Goal: Task Accomplishment & Management: Complete application form

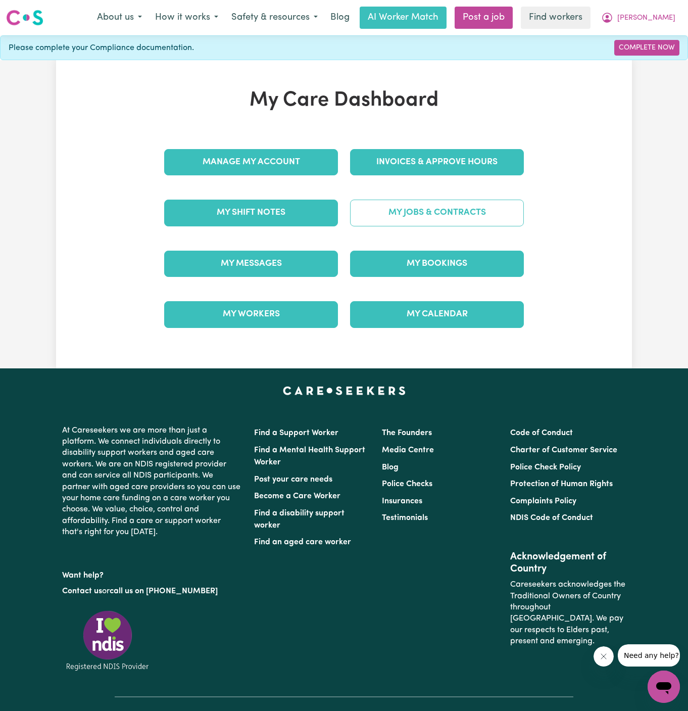
click at [457, 206] on link "My Jobs & Contracts" at bounding box center [437, 212] width 174 height 26
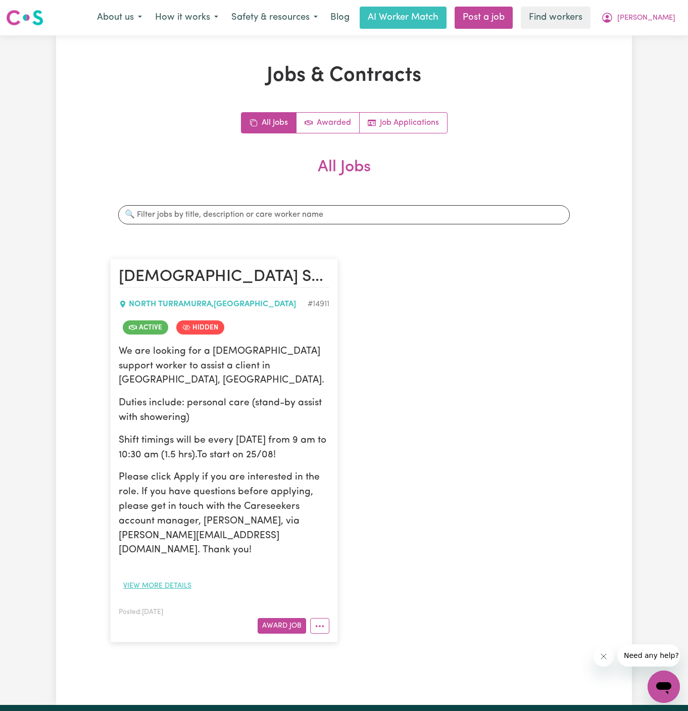
click at [158, 578] on button "View more details" at bounding box center [157, 586] width 77 height 16
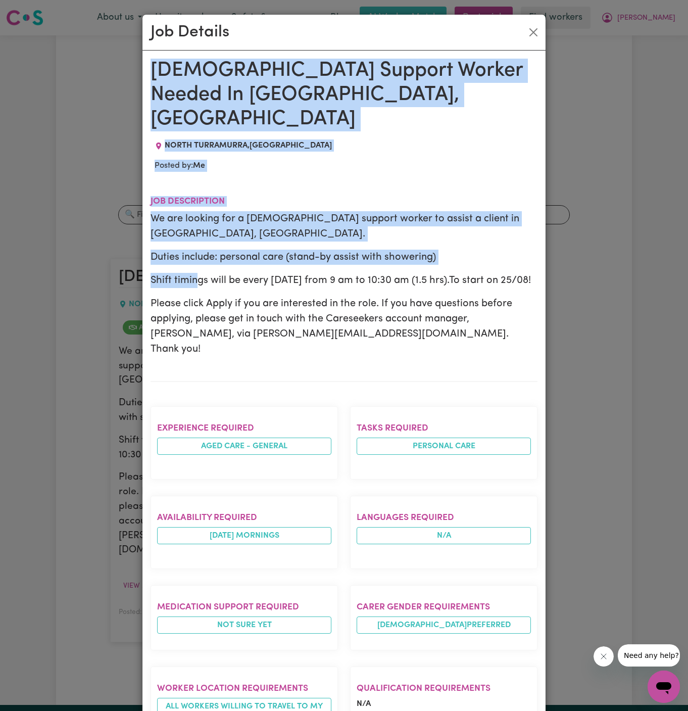
drag, startPoint x: 155, startPoint y: 67, endPoint x: 367, endPoint y: 710, distance: 677.0
click at [367, 710] on div "Female Support Worker Needed In North Turramurra, NSW NORTH TURRAMURRA , New So…" at bounding box center [344, 536] width 387 height 954
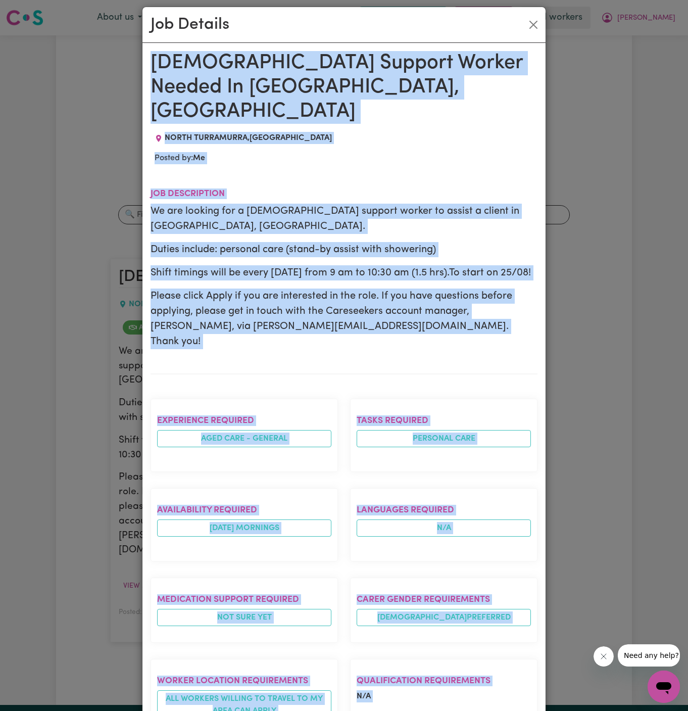
scroll to position [282, 0]
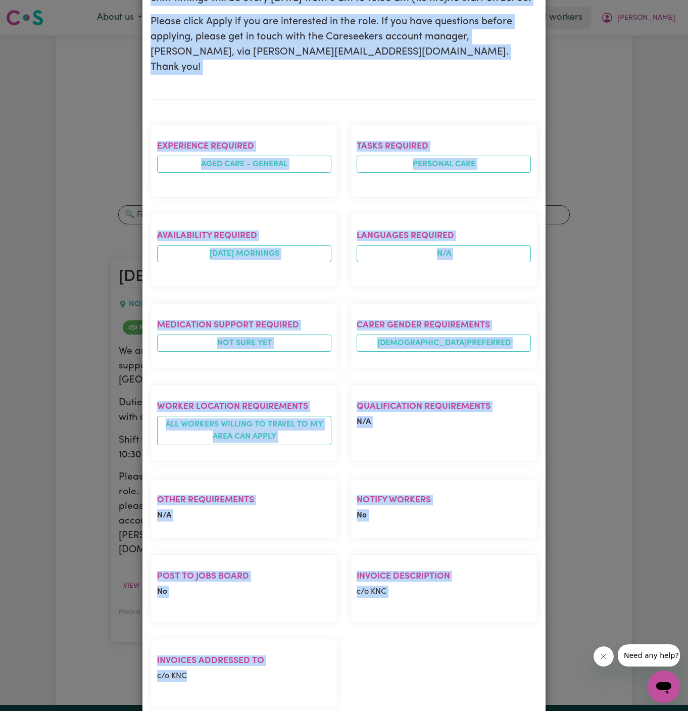
copy div "Female Support Worker Needed In North Turramurra, NSW NORTH TURRAMURRA , New So…"
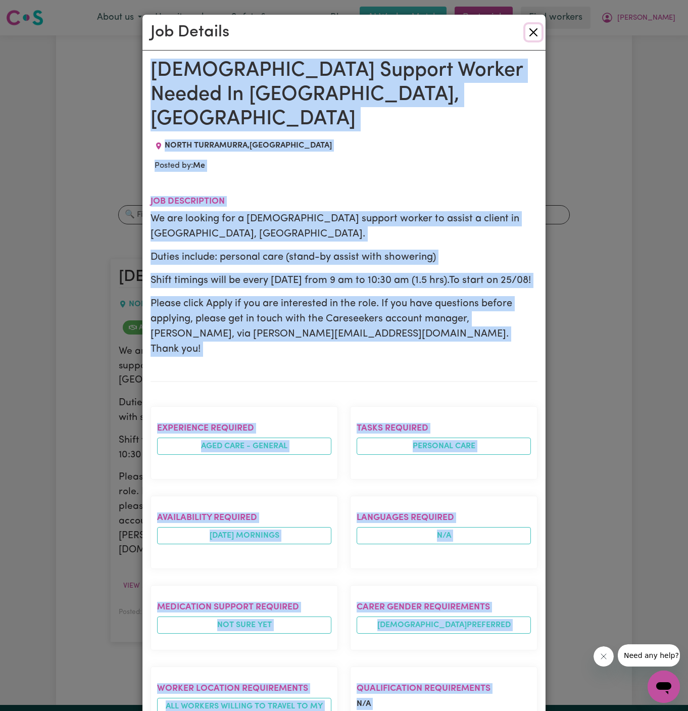
click at [535, 28] on button "Close" at bounding box center [533, 32] width 16 height 16
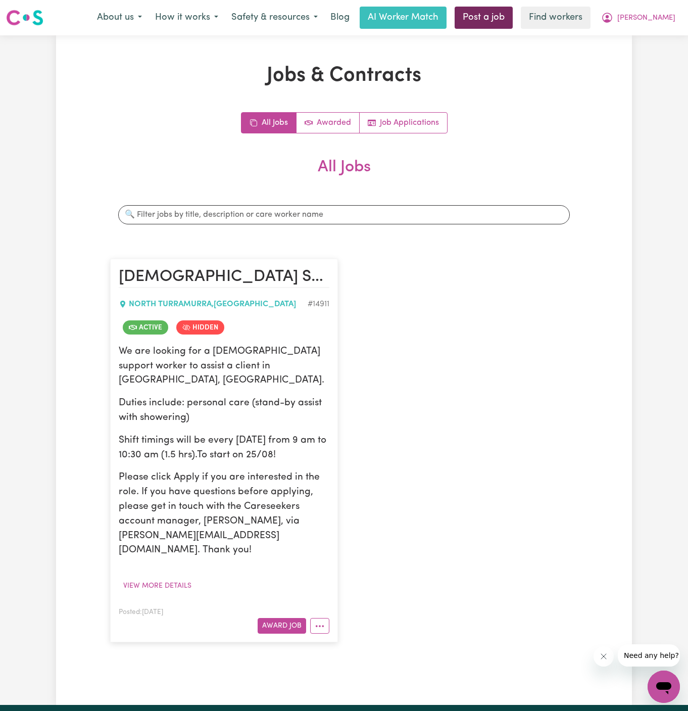
click at [512, 20] on link "Post a job" at bounding box center [484, 18] width 58 height 22
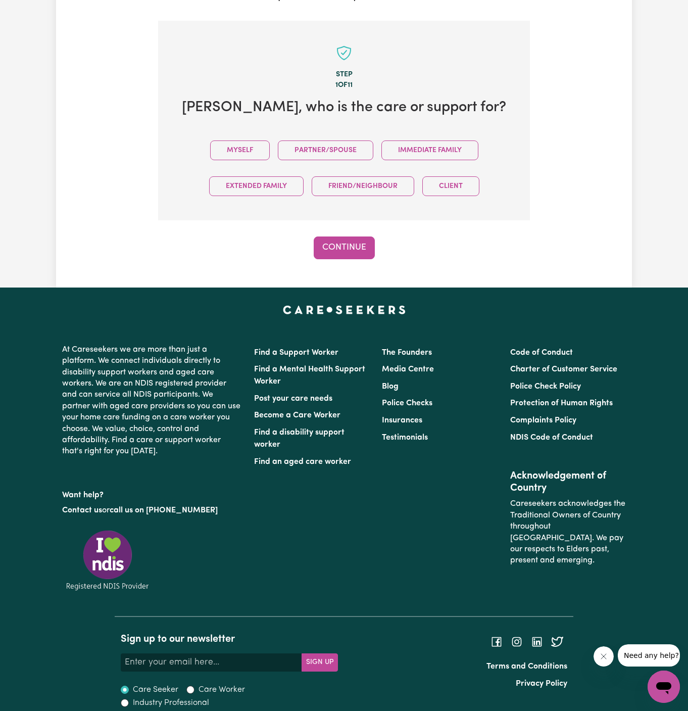
scroll to position [252, 0]
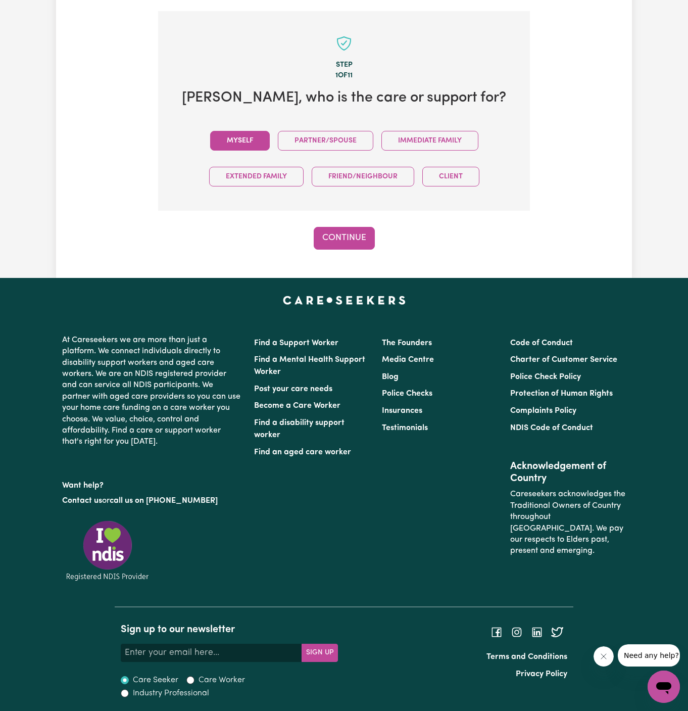
click at [245, 141] on button "Myself" at bounding box center [240, 141] width 60 height 20
click at [341, 235] on button "Continue" at bounding box center [344, 238] width 61 height 22
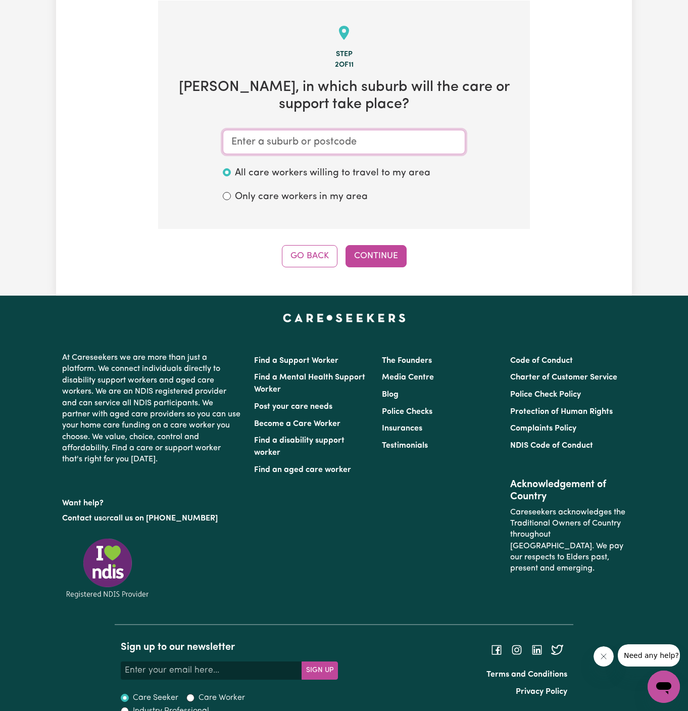
click at [341, 143] on input "text" at bounding box center [344, 142] width 242 height 24
paste input "North Turramurra,"
click at [237, 141] on input "North Turramurra," at bounding box center [344, 142] width 242 height 24
click at [360, 145] on input "North Turramurra," at bounding box center [344, 142] width 242 height 24
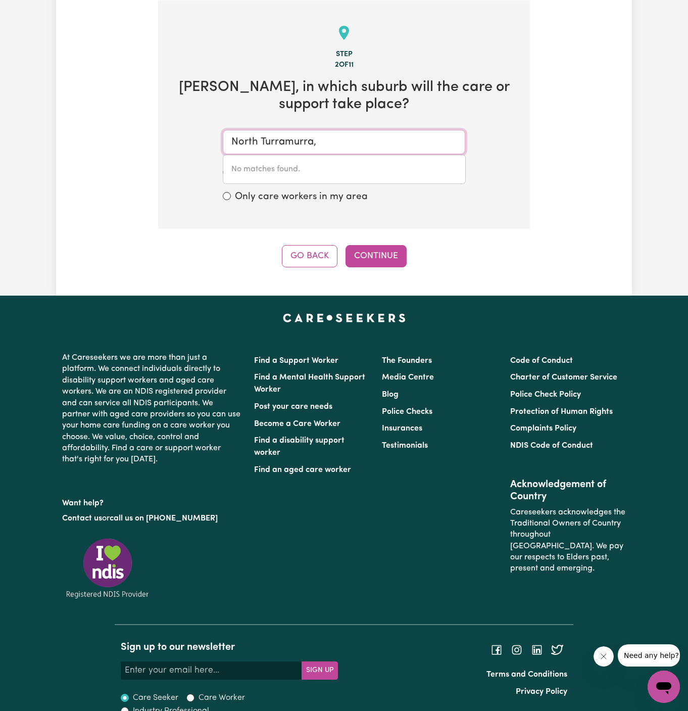
type input "North Turramurra"
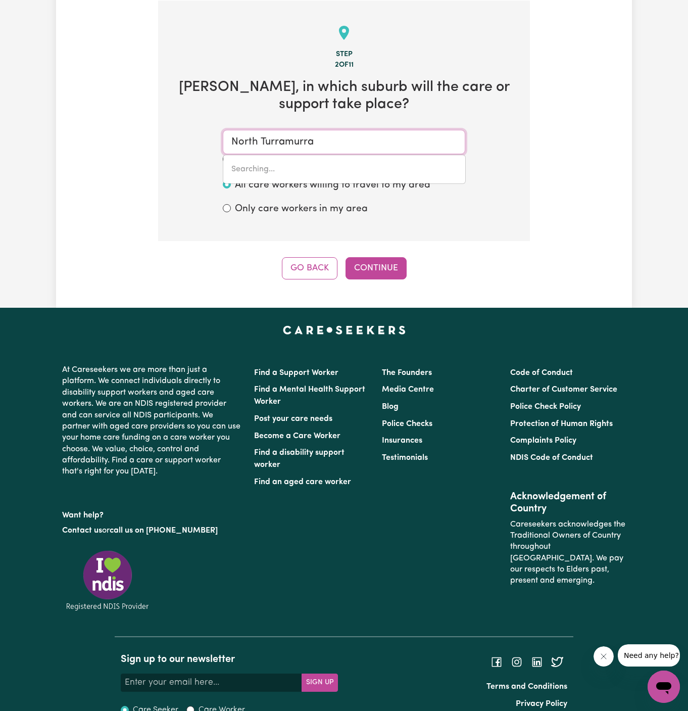
type input "North Turramurra, New South Wales, 2074"
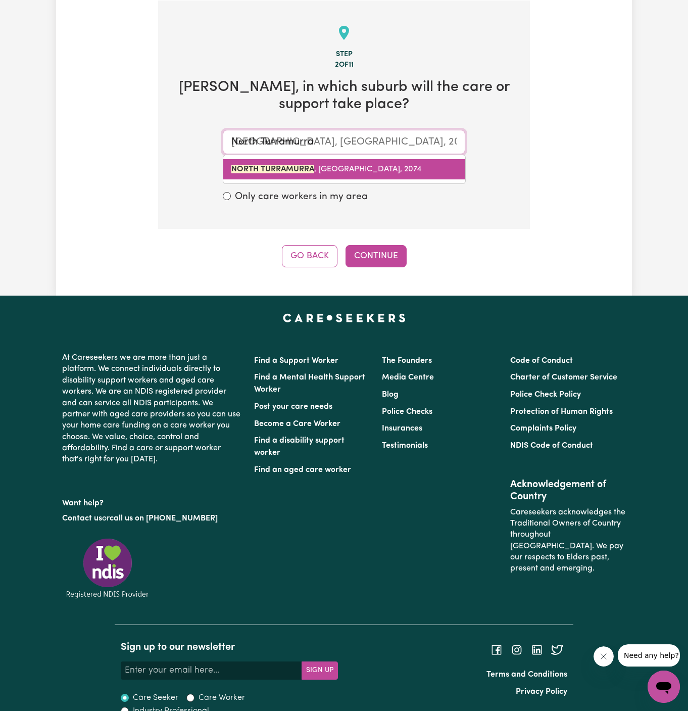
click at [348, 172] on span "NORTH TURRAMURRA , New South Wales, 2074" at bounding box center [326, 169] width 190 height 8
type input "NORTH TURRAMURRA, New South Wales, 2074"
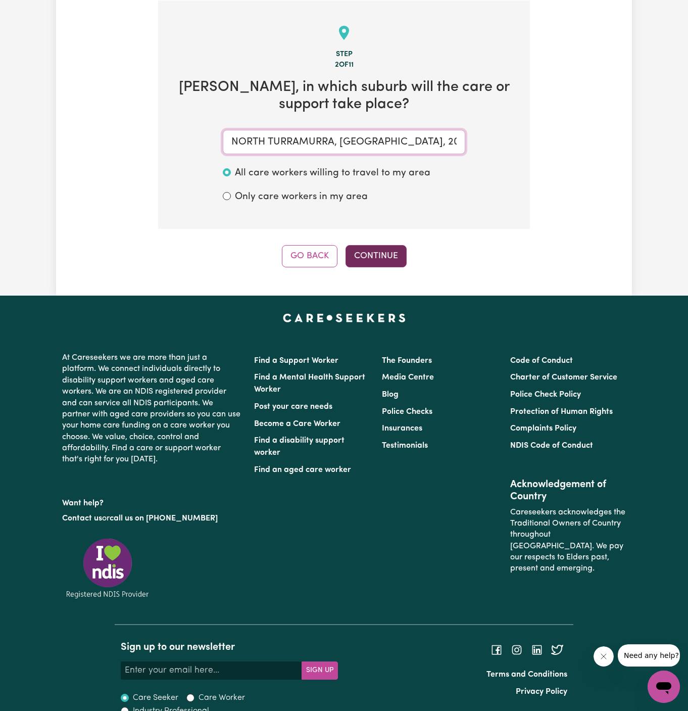
type input "NORTH TURRAMURRA, New South Wales, 2074"
click at [380, 262] on button "Continue" at bounding box center [375, 256] width 61 height 22
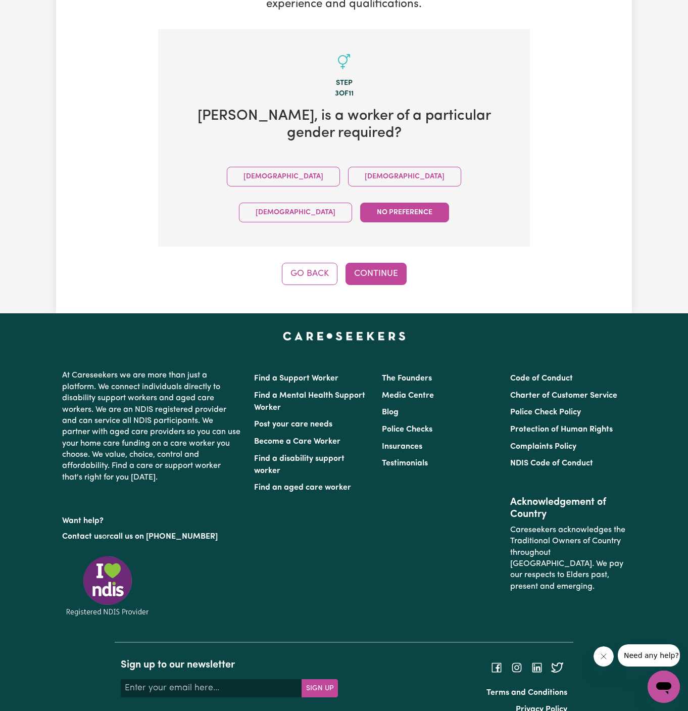
click at [371, 255] on div "Tell us your care and support requirements Welcome to Careseekers. We are excit…" at bounding box center [344, 57] width 576 height 511
click at [392, 263] on button "Continue" at bounding box center [375, 274] width 61 height 22
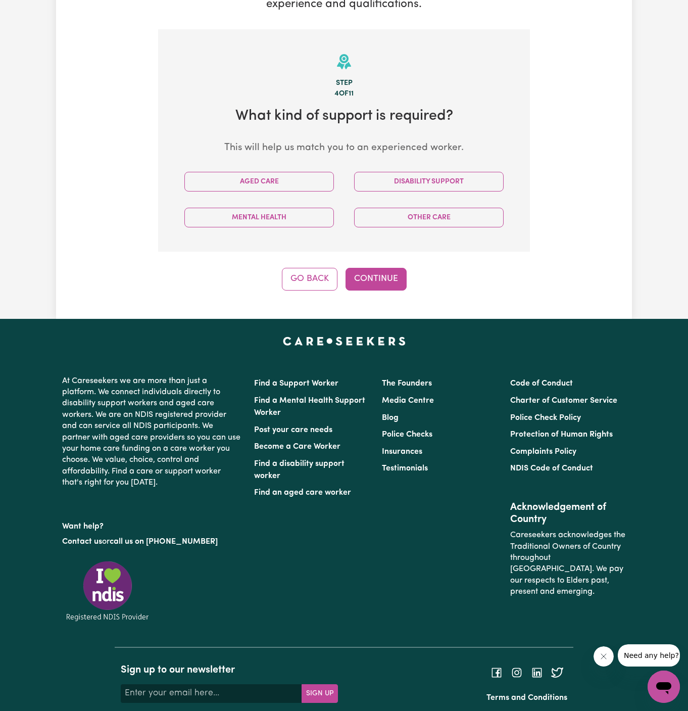
scroll to position [262, 0]
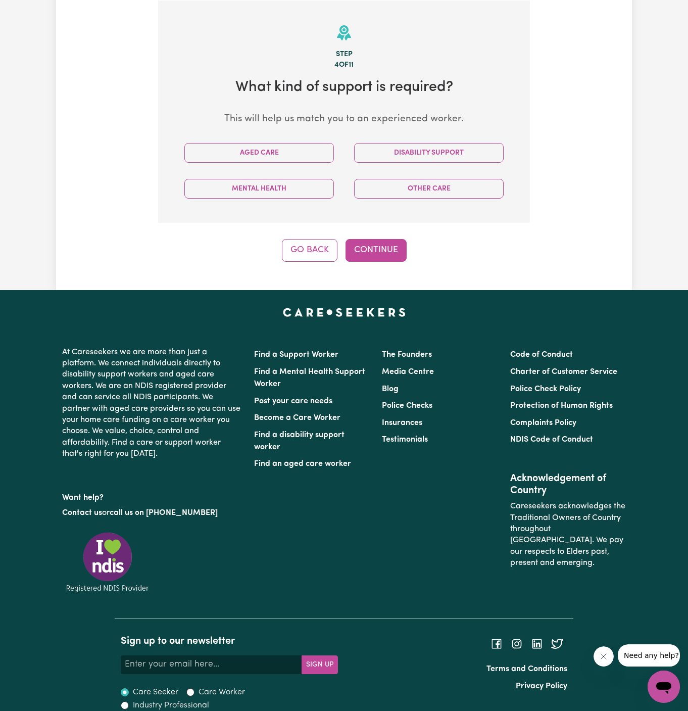
click at [284, 138] on div "Aged Care" at bounding box center [259, 153] width 170 height 36
click at [284, 148] on button "Aged Care" at bounding box center [258, 153] width 149 height 20
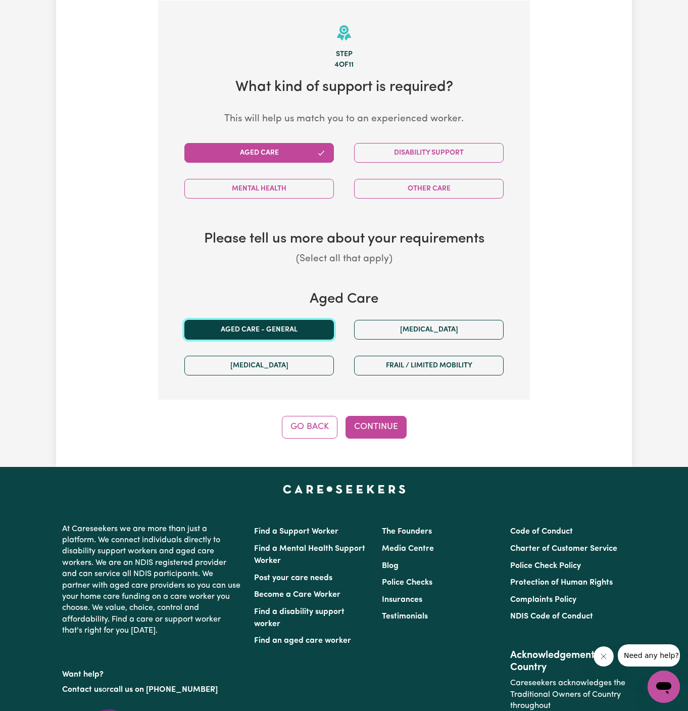
click at [291, 334] on button "Aged care - General" at bounding box center [258, 330] width 149 height 20
click at [371, 426] on button "Continue" at bounding box center [375, 427] width 61 height 22
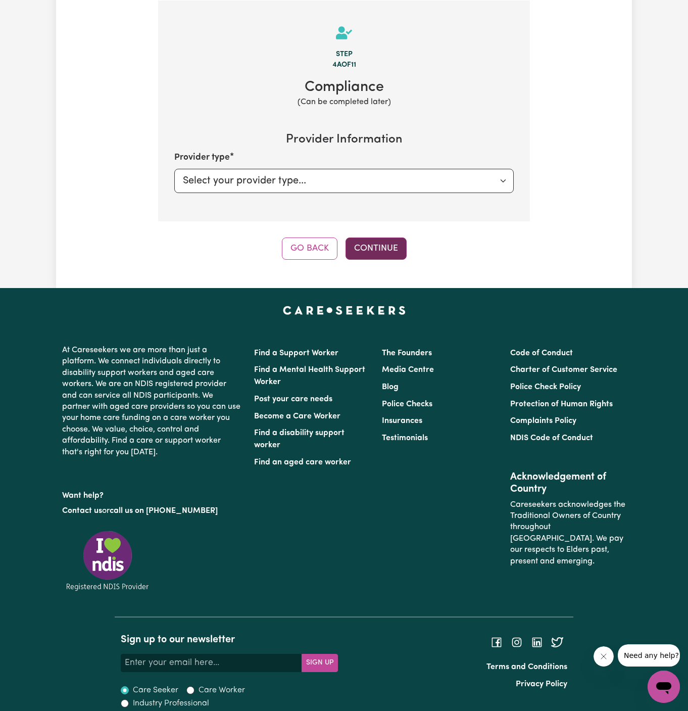
click at [392, 240] on button "Continue" at bounding box center [375, 248] width 61 height 22
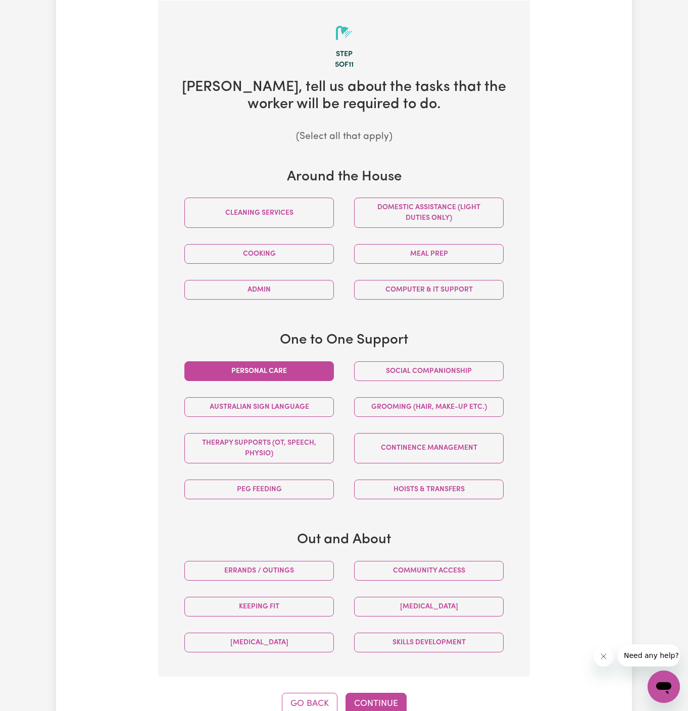
click at [291, 375] on button "Personal care" at bounding box center [258, 371] width 149 height 20
click at [387, 701] on button "Continue" at bounding box center [375, 703] width 61 height 22
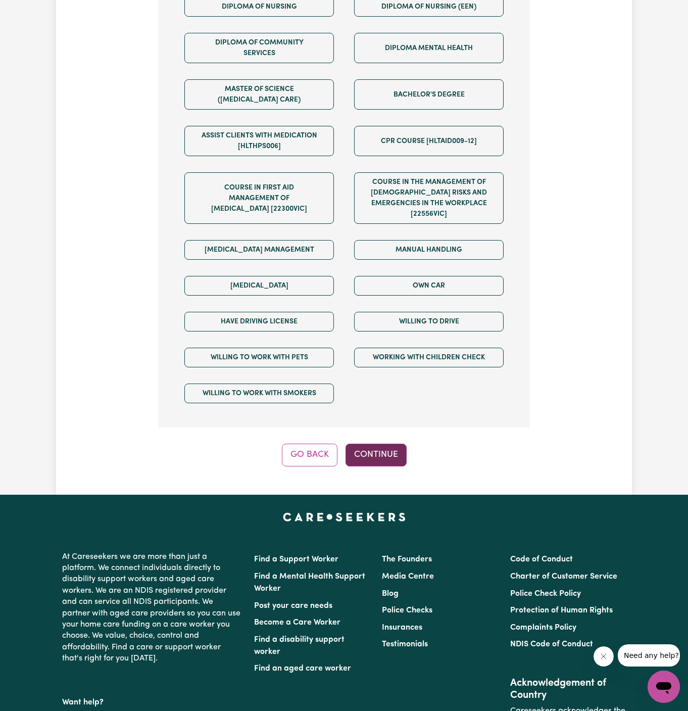
click at [386, 443] on button "Continue" at bounding box center [375, 454] width 61 height 22
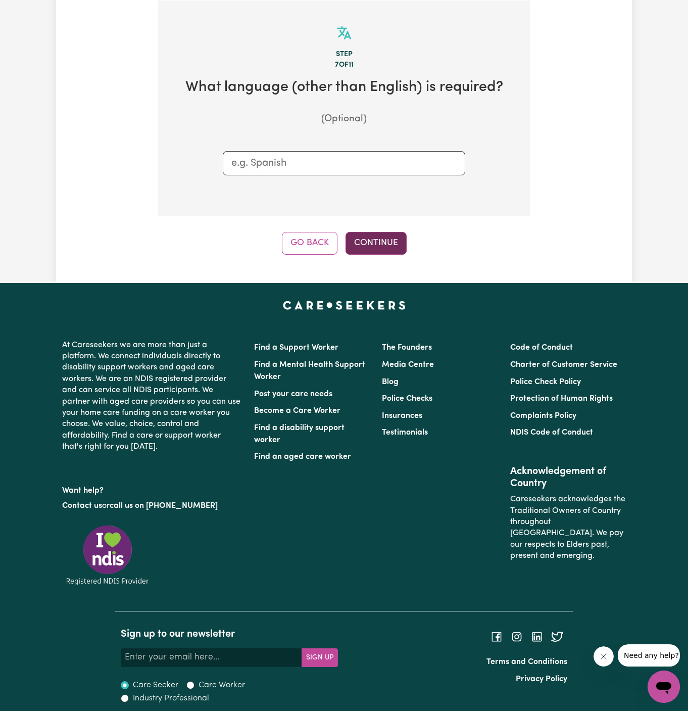
click at [380, 236] on button "Continue" at bounding box center [375, 243] width 61 height 22
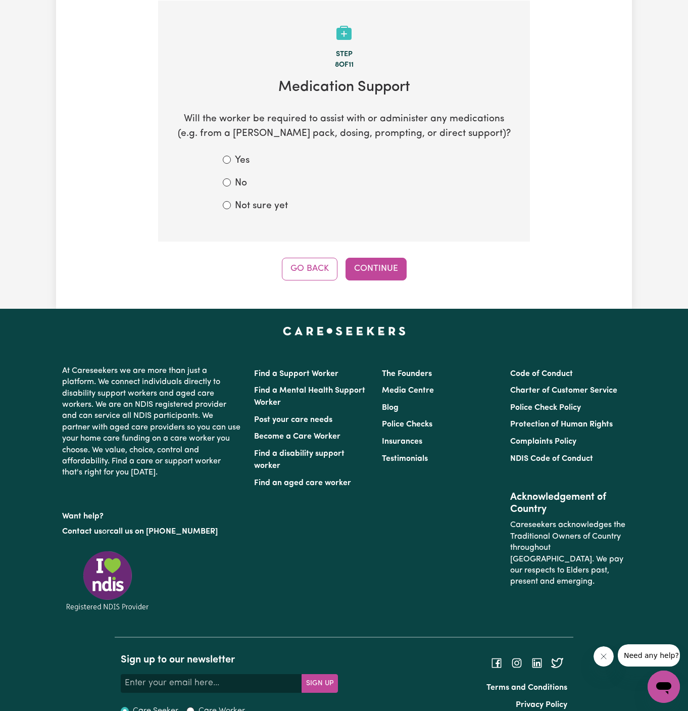
click at [255, 214] on section "Step 8 of 11 Medication Support Will the worker be required to assist with or a…" at bounding box center [344, 121] width 372 height 241
click at [277, 207] on label "Not sure yet" at bounding box center [261, 206] width 53 height 15
click at [231, 207] on input "Not sure yet" at bounding box center [227, 205] width 8 height 8
radio input "true"
click at [364, 270] on button "Continue" at bounding box center [375, 269] width 61 height 22
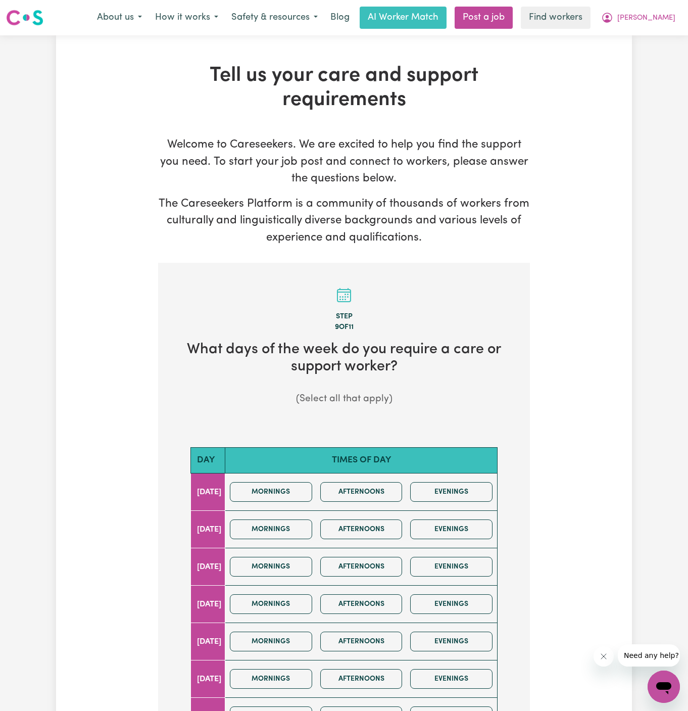
scroll to position [115, 0]
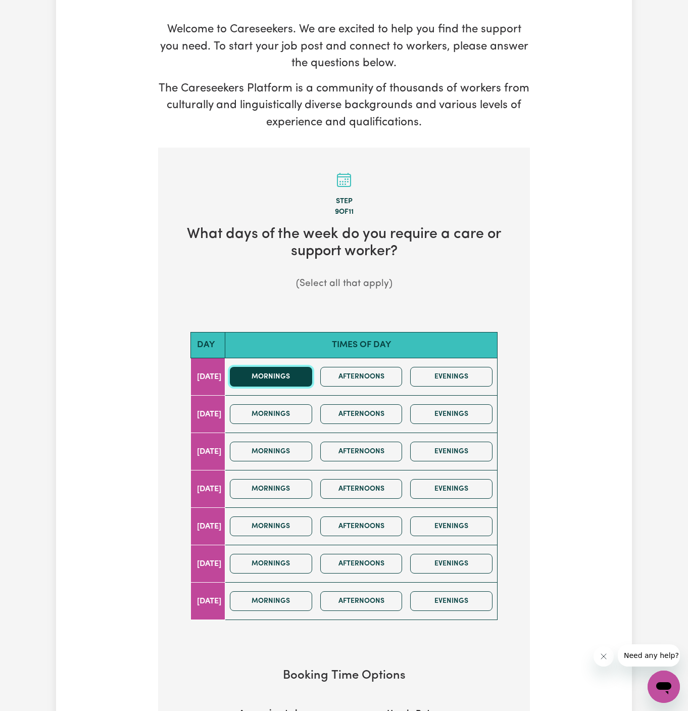
click at [292, 370] on button "Mornings" at bounding box center [271, 377] width 82 height 20
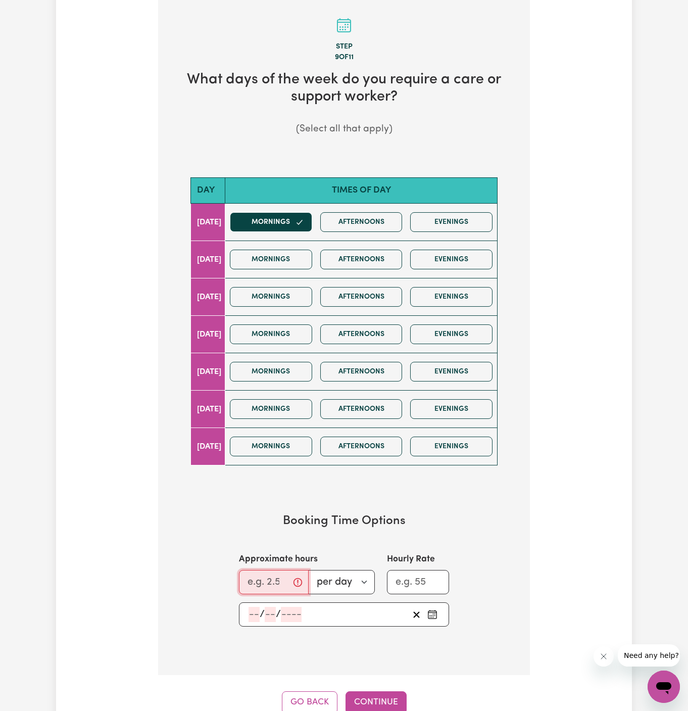
click at [269, 570] on input "Approximate hours" at bounding box center [274, 582] width 70 height 24
type input "1"
click at [249, 613] on input "number" at bounding box center [253, 614] width 11 height 15
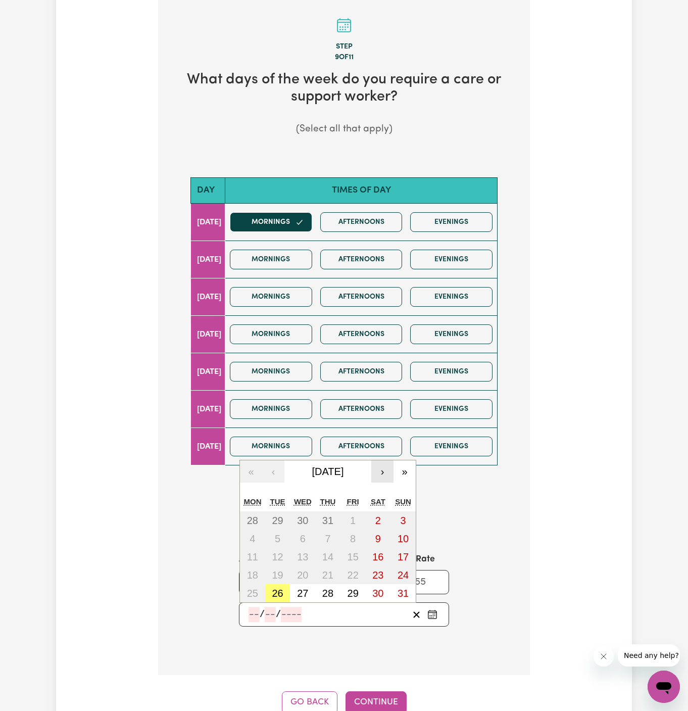
click at [386, 469] on button "›" at bounding box center [382, 471] width 22 height 22
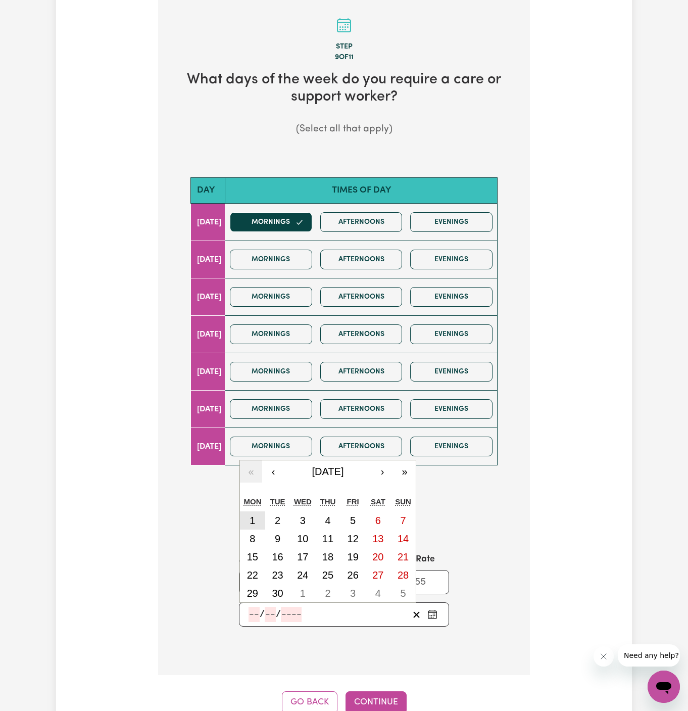
click at [253, 515] on abbr "1" at bounding box center [252, 520] width 6 height 11
type input "2025-09-01"
type input "1"
type input "9"
type input "2025"
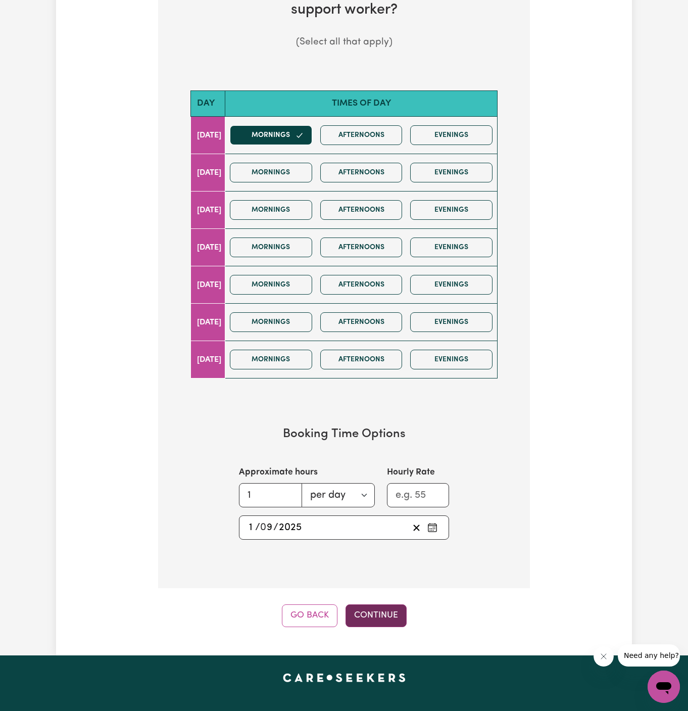
click at [371, 612] on button "Continue" at bounding box center [375, 615] width 61 height 22
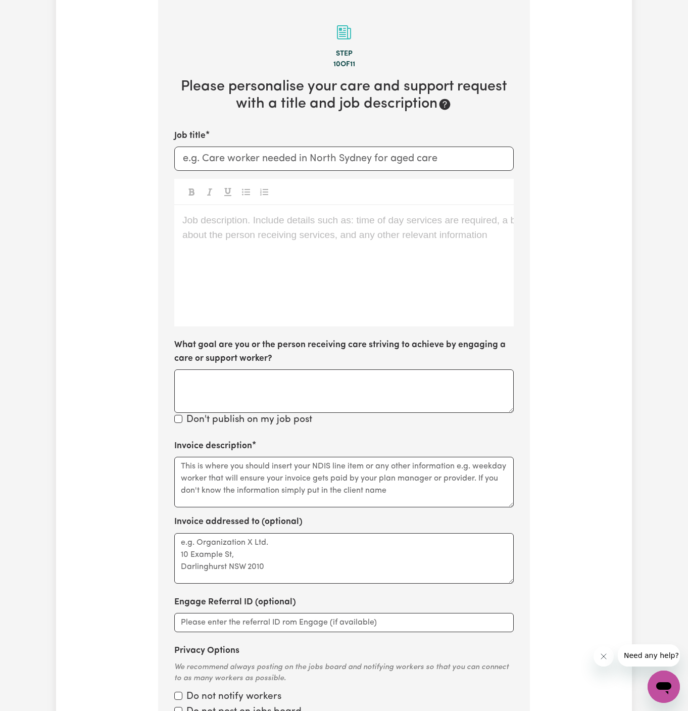
scroll to position [262, 0]
click at [308, 257] on div "Job description. Include details such as: time of day services are required, a …" at bounding box center [343, 266] width 339 height 121
click at [305, 252] on div "Job description. Include details such as: time of day services are required, a …" at bounding box center [343, 266] width 339 height 121
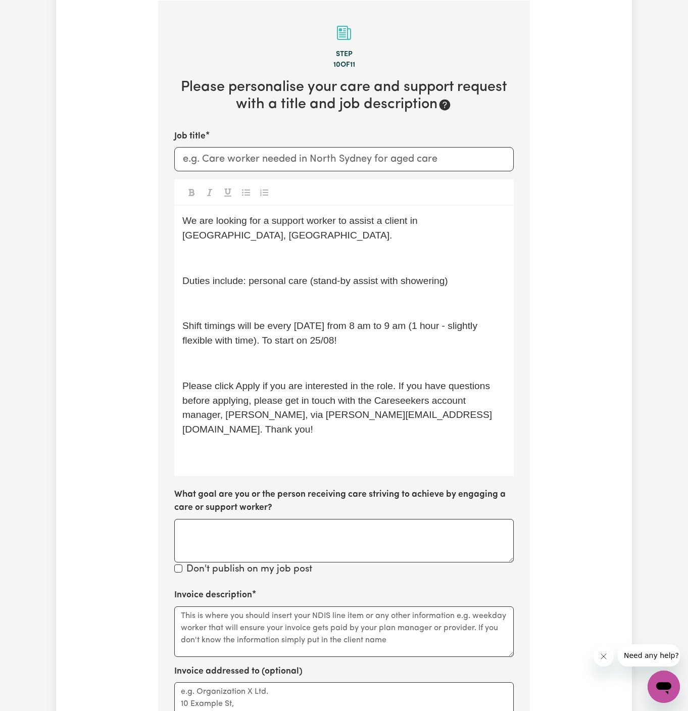
click at [360, 254] on p "﻿" at bounding box center [343, 258] width 323 height 15
click at [359, 277] on span "Duties include: personal care (stand-by assist with showering)" at bounding box center [315, 280] width 266 height 11
click at [250, 241] on p "We are looking for a support worker to assist a client in North Turramurra, NSW." at bounding box center [343, 228] width 323 height 29
click at [249, 252] on p "﻿" at bounding box center [343, 258] width 323 height 15
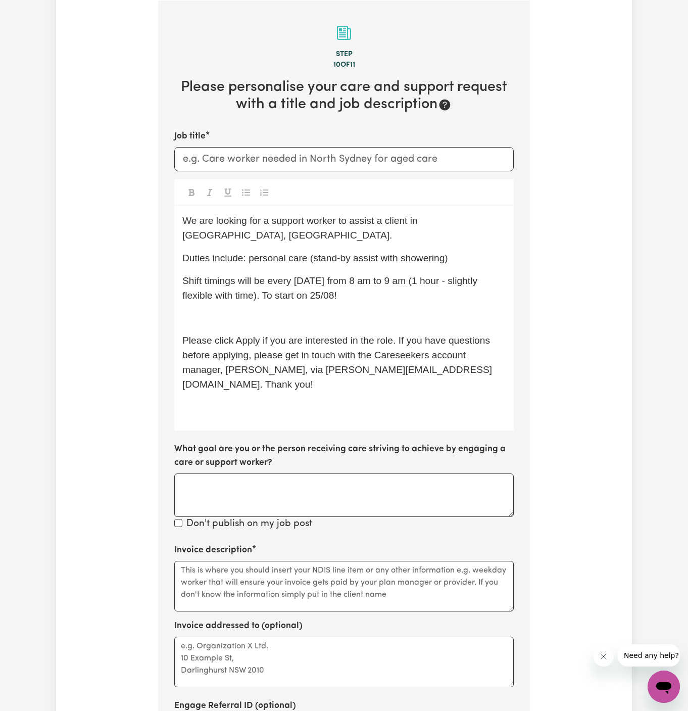
click at [262, 322] on p "﻿" at bounding box center [343, 318] width 323 height 15
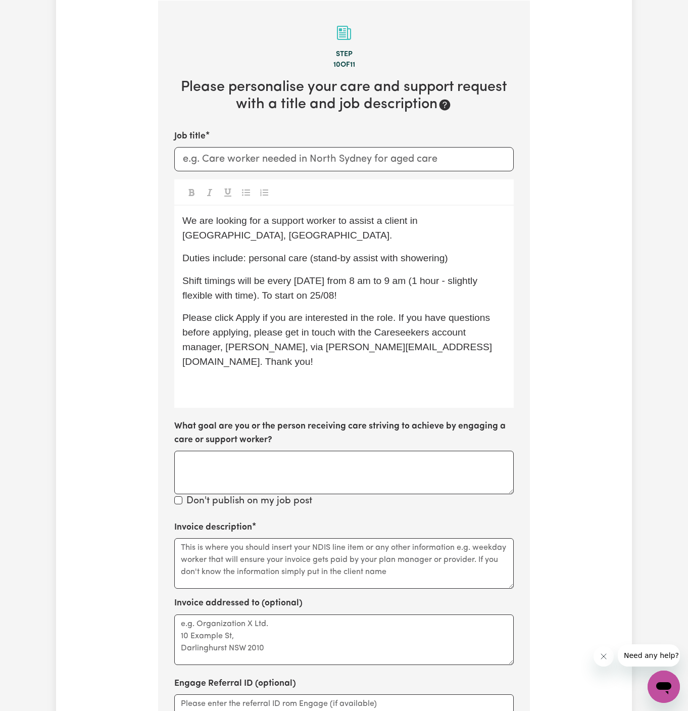
click at [256, 377] on p "﻿" at bounding box center [343, 384] width 323 height 15
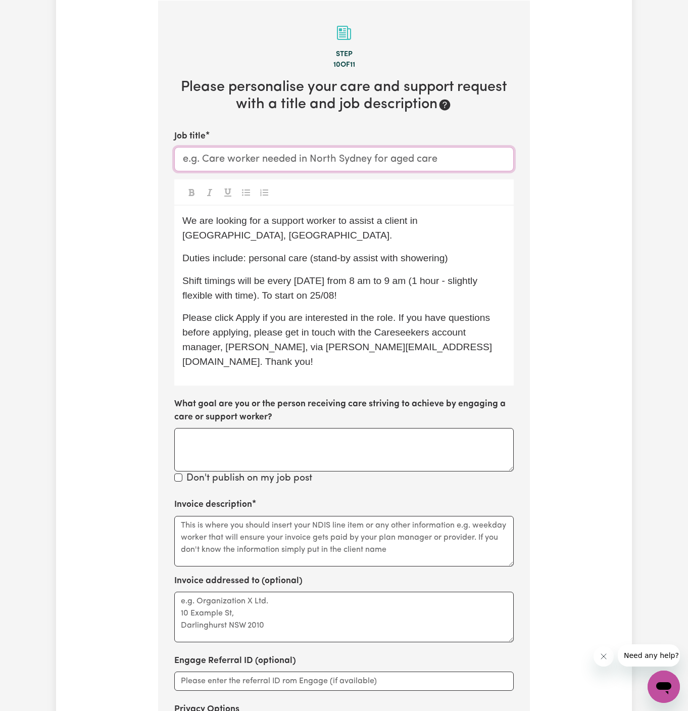
click at [406, 168] on input "Job title" at bounding box center [343, 159] width 339 height 24
paste input "Support Worker Needed In North Turramurra, NSW"
type input "Support Worker Needed In North Turramurra, NSW"
click at [213, 223] on span "We are looking for a support worker to assist a client in North Turramurra, NSW." at bounding box center [301, 227] width 238 height 25
click at [219, 222] on span "We are URGENTLY looking for a support worker to assist a client in North Turram…" at bounding box center [329, 227] width 295 height 25
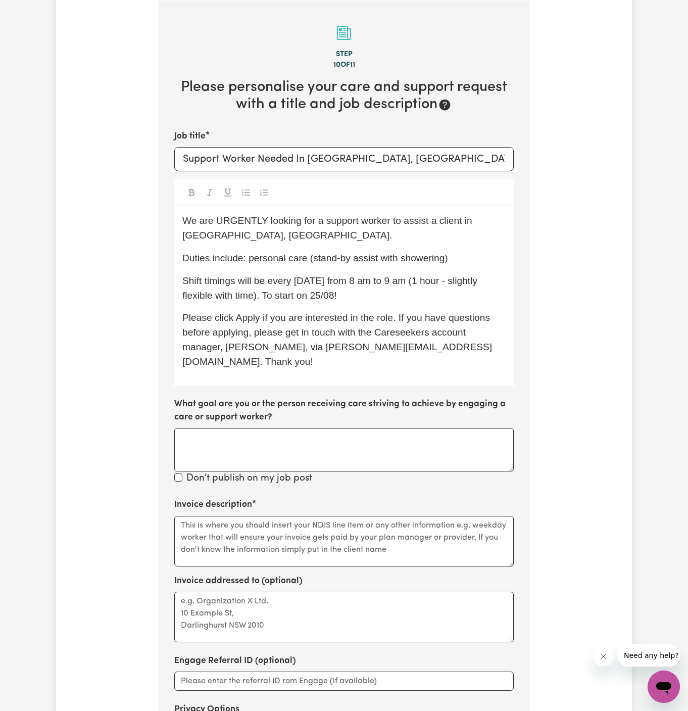
click at [318, 291] on span "Shift timings will be every Monday from 8 am to 9 am (1 hour - slightly flexibl…" at bounding box center [330, 287] width 297 height 25
click at [330, 294] on span "Shift timings will be every Monday from 8 am to 9 am (1 hour - slightly flexibl…" at bounding box center [330, 287] width 297 height 25
click at [347, 305] on div "We are URGENTLY looking for a support worker to assist a client in North Turram…" at bounding box center [343, 295] width 339 height 179
click at [356, 314] on span "Please click Apply if you are interested in the role. If you have questions bef…" at bounding box center [337, 339] width 310 height 54
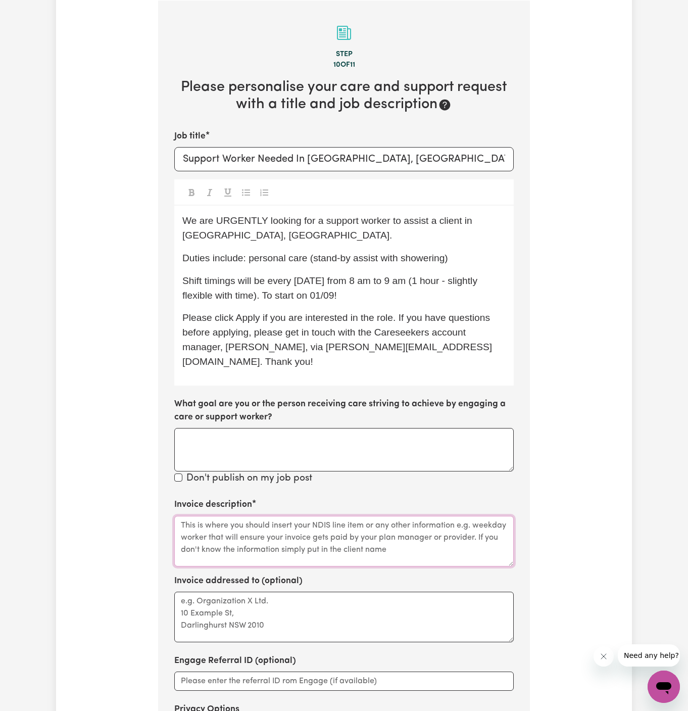
click at [338, 516] on textarea "Invoice description" at bounding box center [343, 541] width 339 height 51
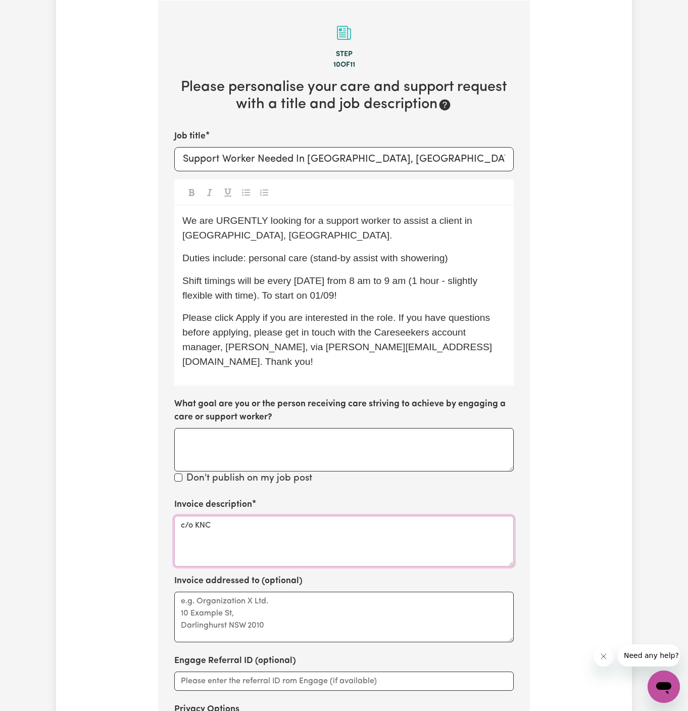
click at [196, 516] on textarea "c/o KNC" at bounding box center [343, 541] width 339 height 51
type textarea "c/o KNC"
click at [217, 594] on textarea "Invoice addressed to (optional)" at bounding box center [343, 616] width 339 height 51
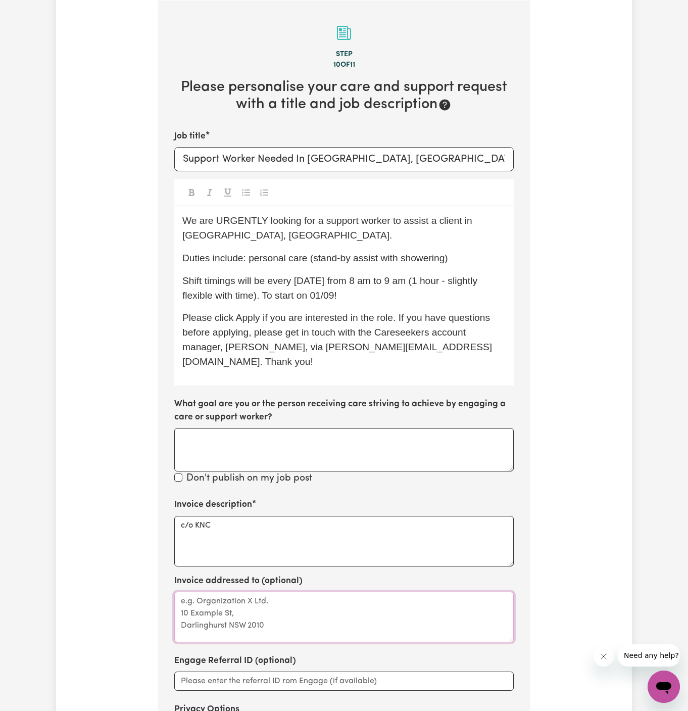
paste textarea "c/o KNC"
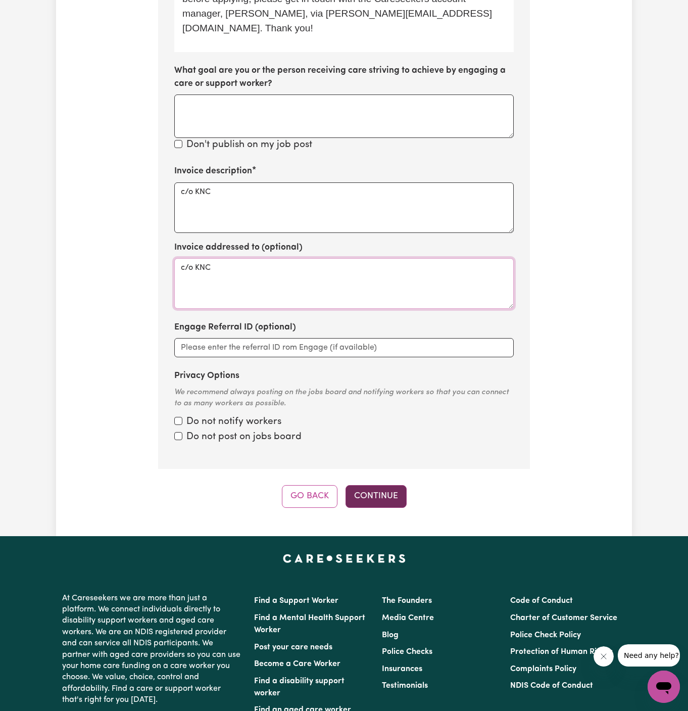
type textarea "c/o KNC"
click at [381, 485] on button "Continue" at bounding box center [375, 496] width 61 height 22
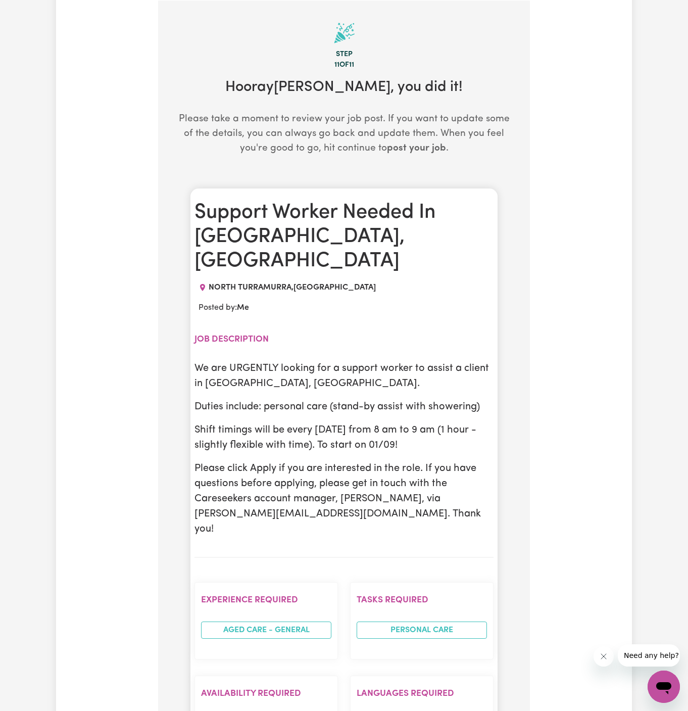
scroll to position [417, 0]
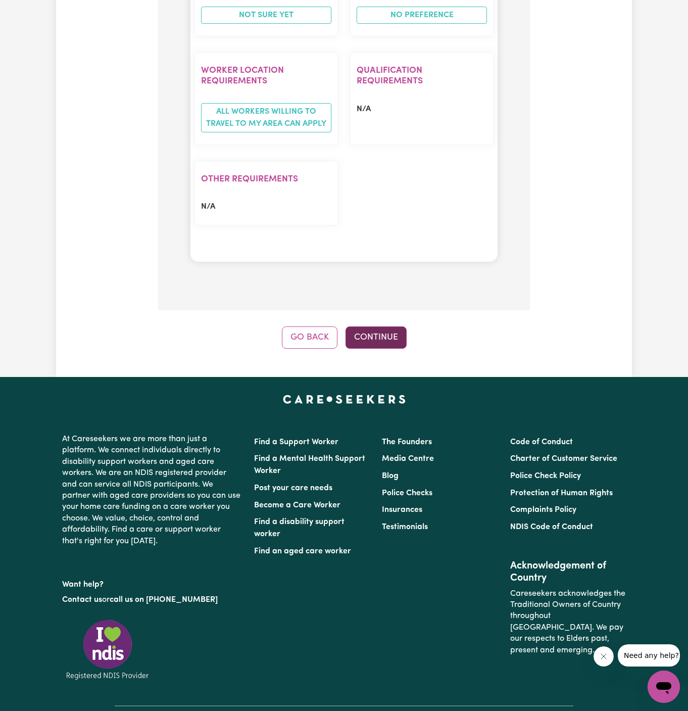
click at [390, 326] on button "Continue" at bounding box center [375, 337] width 61 height 22
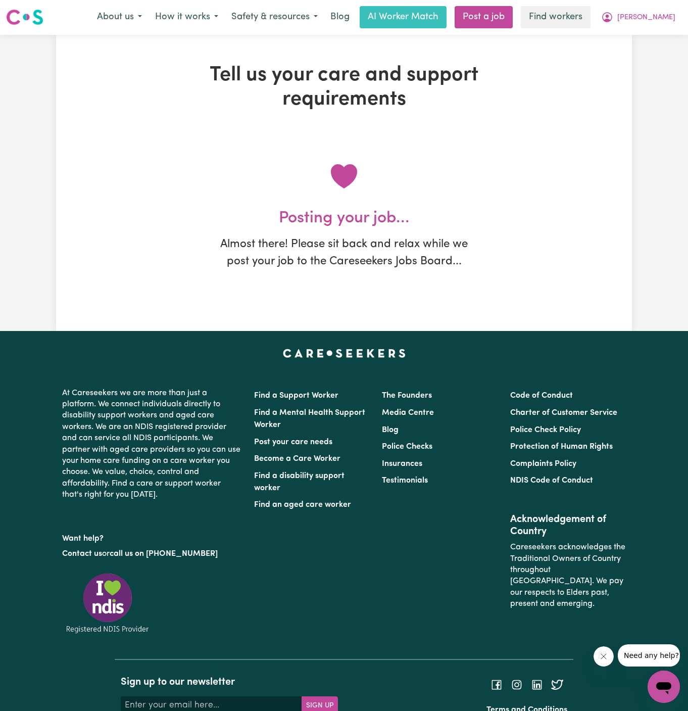
scroll to position [0, 0]
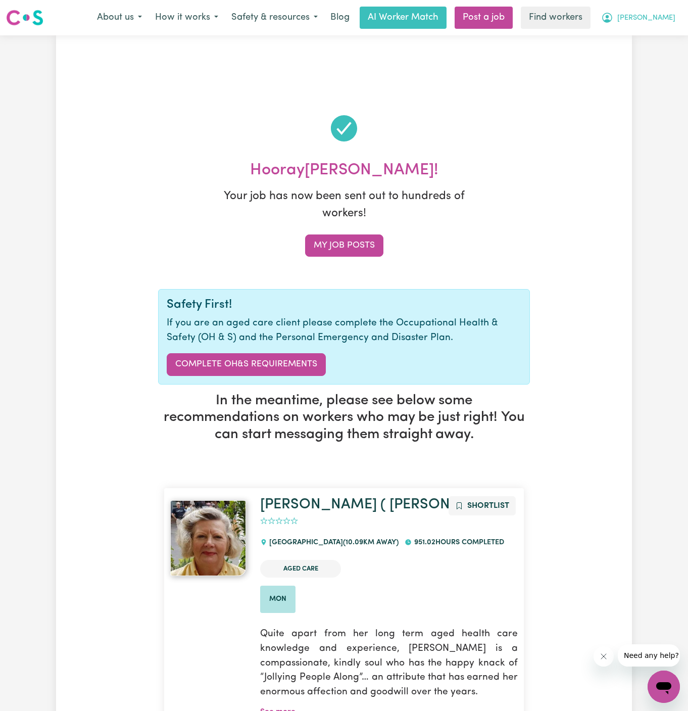
click at [663, 27] on button "[PERSON_NAME]" at bounding box center [637, 17] width 87 height 21
click at [658, 40] on link "My Dashboard" at bounding box center [641, 39] width 80 height 19
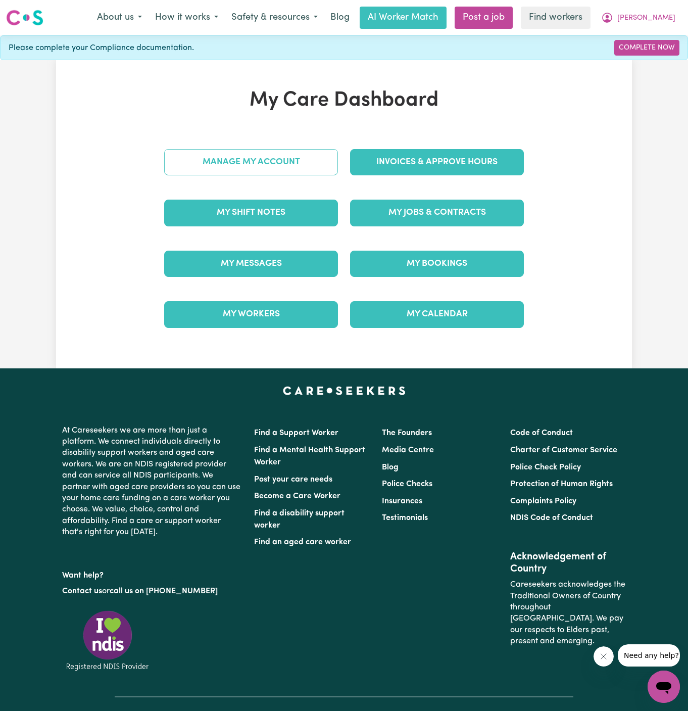
click at [331, 167] on link "Manage My Account" at bounding box center [251, 162] width 174 height 26
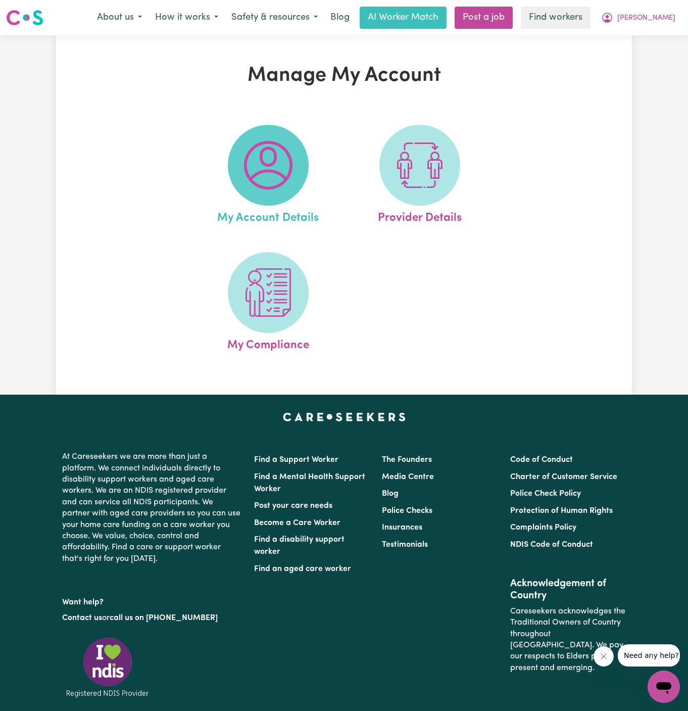
click at [306, 167] on span at bounding box center [268, 165] width 81 height 81
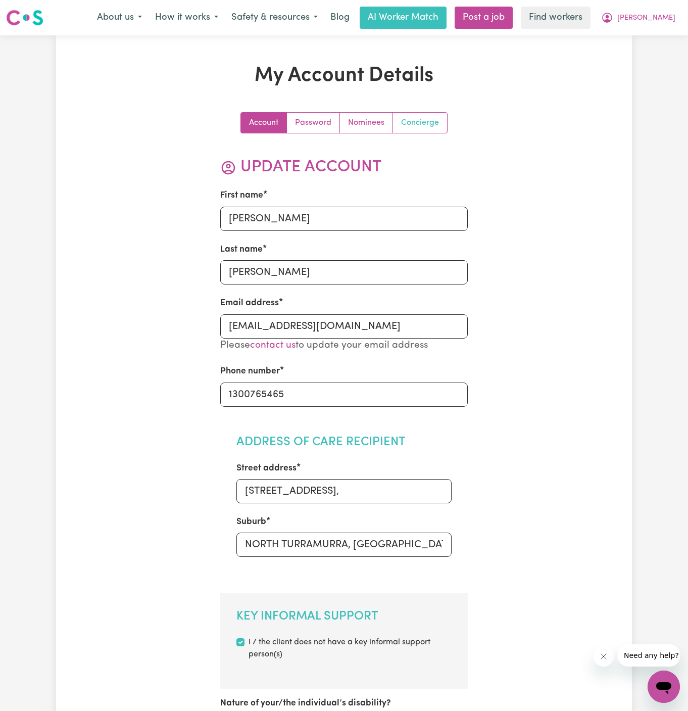
click at [422, 116] on link "Concierge" at bounding box center [420, 123] width 54 height 20
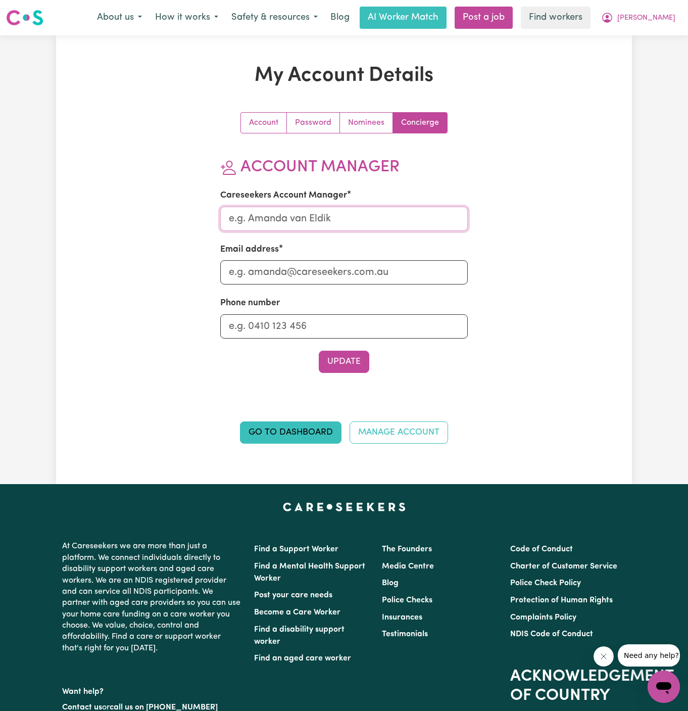
click at [332, 223] on input "Careseekers Account Manager" at bounding box center [344, 219] width 248 height 24
type input "Dyan"
click at [334, 258] on div "Email address" at bounding box center [344, 263] width 248 height 41
click at [335, 275] on input "Email address" at bounding box center [344, 272] width 248 height 24
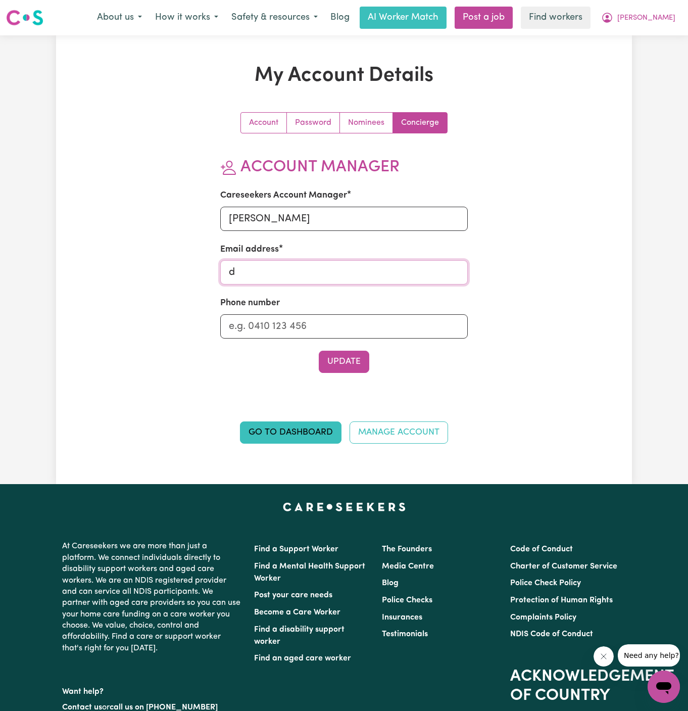
type input "dyan@careseekers.com.au"
click at [348, 320] on input "Phone number" at bounding box center [344, 326] width 248 height 24
type input "1300765465"
click at [355, 357] on button "Update" at bounding box center [344, 361] width 51 height 22
click at [669, 22] on span "[PERSON_NAME]" at bounding box center [646, 18] width 58 height 11
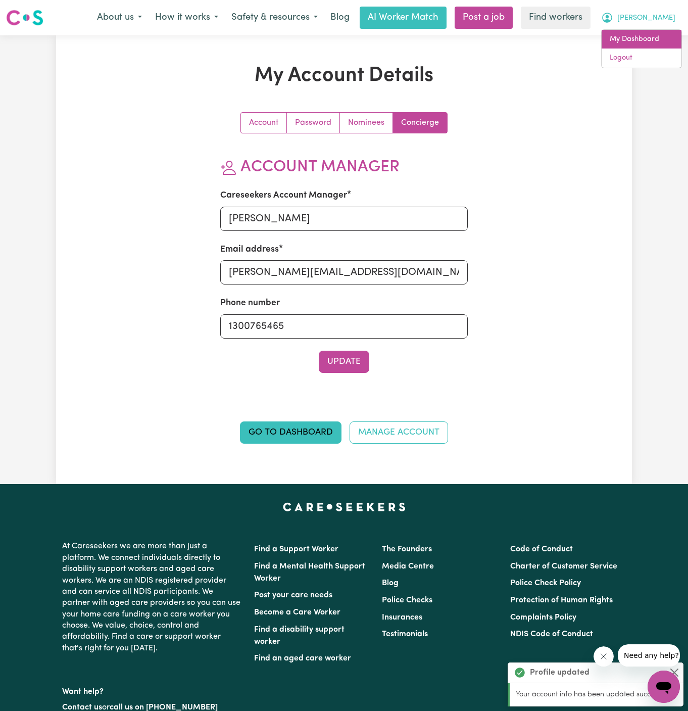
click at [662, 32] on link "My Dashboard" at bounding box center [641, 39] width 80 height 19
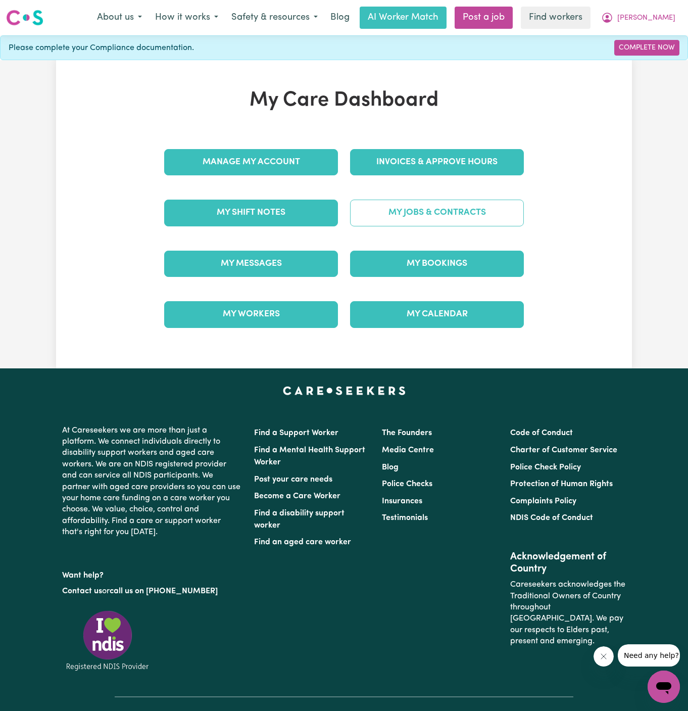
click at [474, 209] on link "My Jobs & Contracts" at bounding box center [437, 212] width 174 height 26
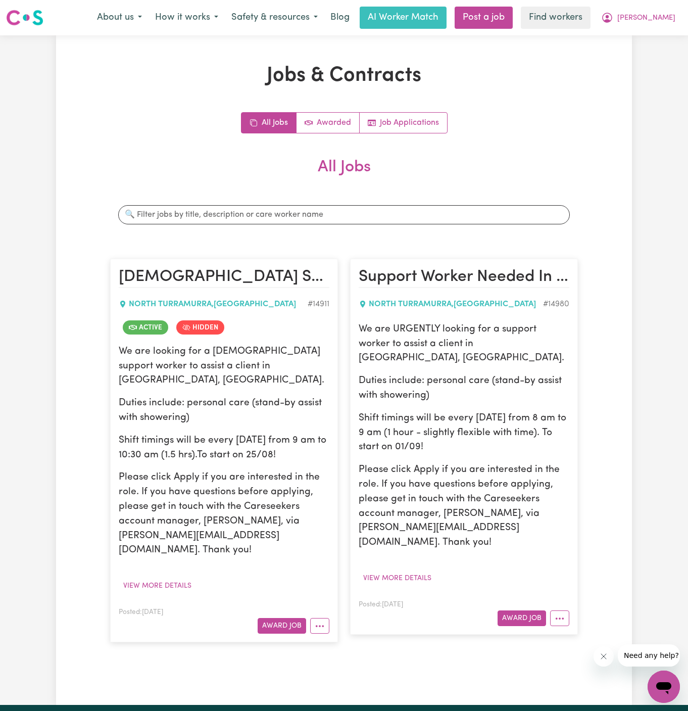
click at [241, 327] on div "Active Hidden" at bounding box center [224, 327] width 211 height 22
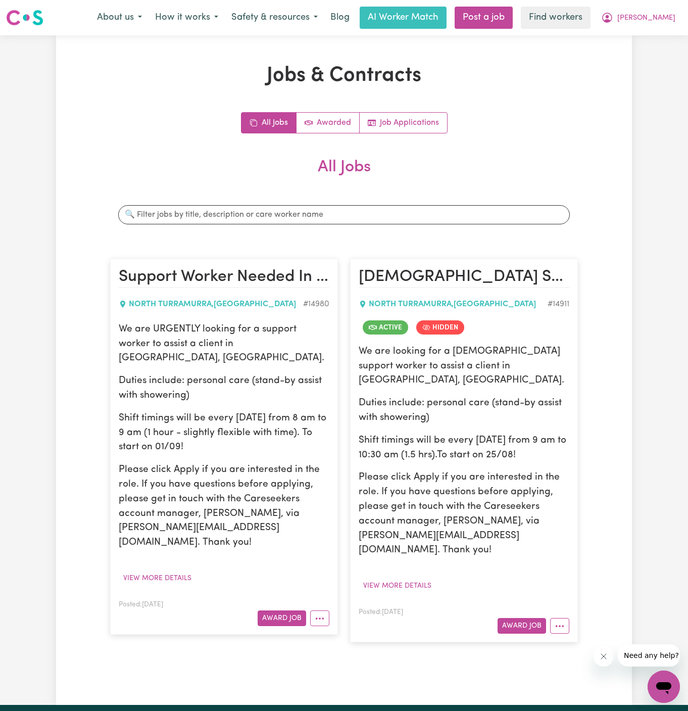
click at [209, 380] on p "Duties include: personal care (stand-by assist with showering)" at bounding box center [224, 388] width 211 height 29
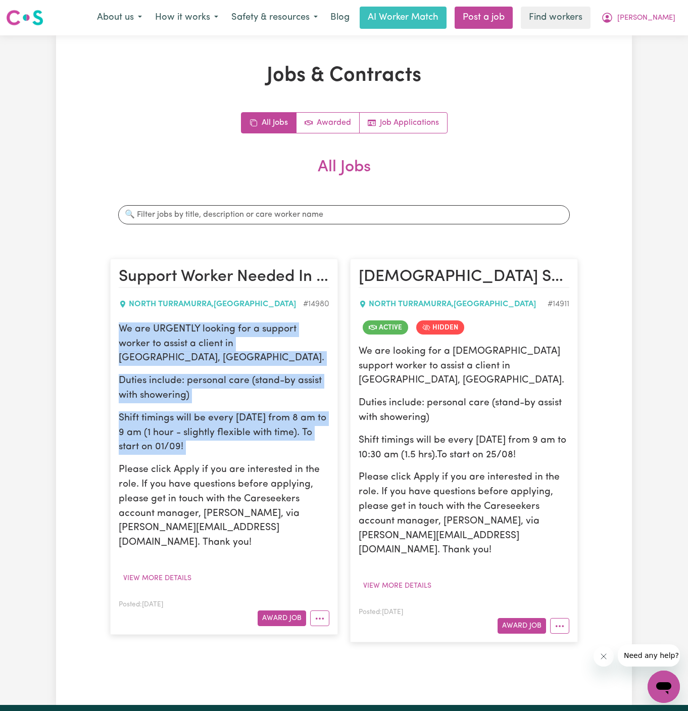
drag, startPoint x: 119, startPoint y: 330, endPoint x: 256, endPoint y: 439, distance: 175.7
click at [256, 439] on div "We are URGENTLY looking for a support worker to assist a client in North Turram…" at bounding box center [224, 436] width 211 height 228
copy div "We are URGENTLY looking for a support worker to assist a client in North Turram…"
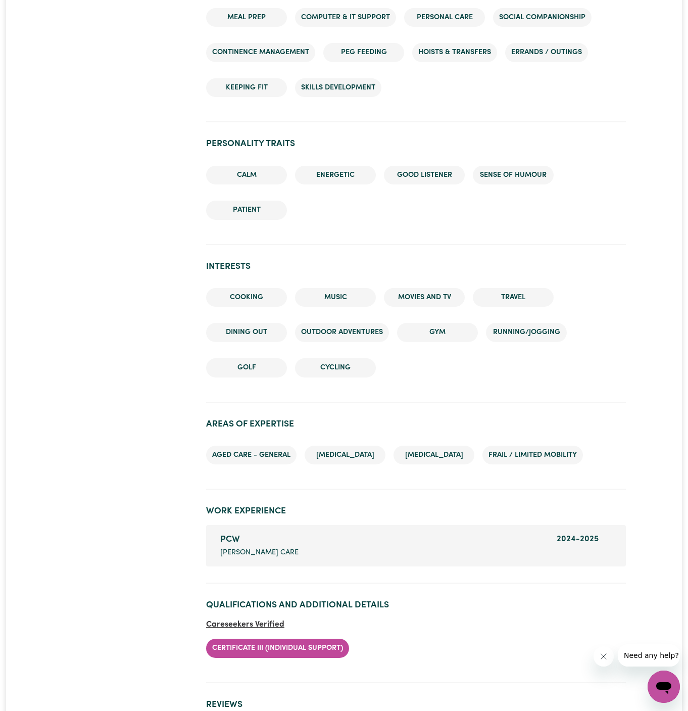
scroll to position [1123, 0]
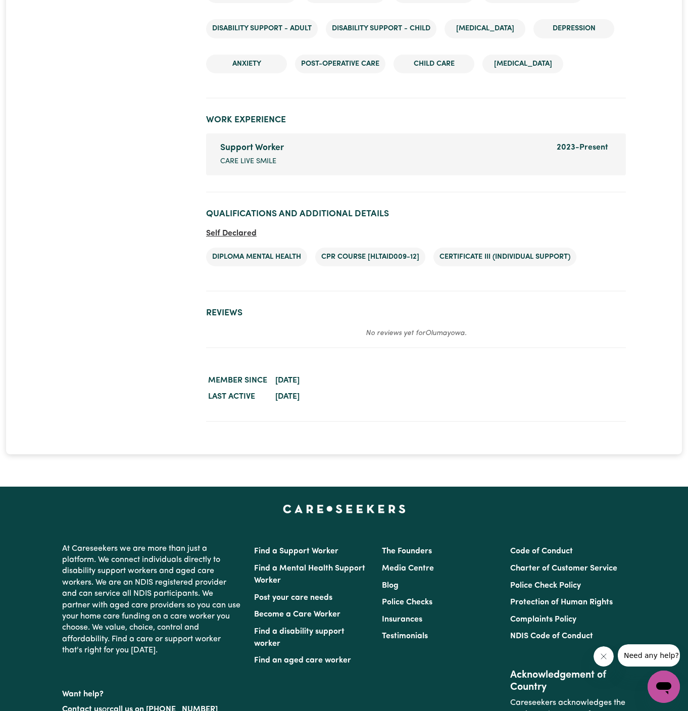
scroll to position [1487, 0]
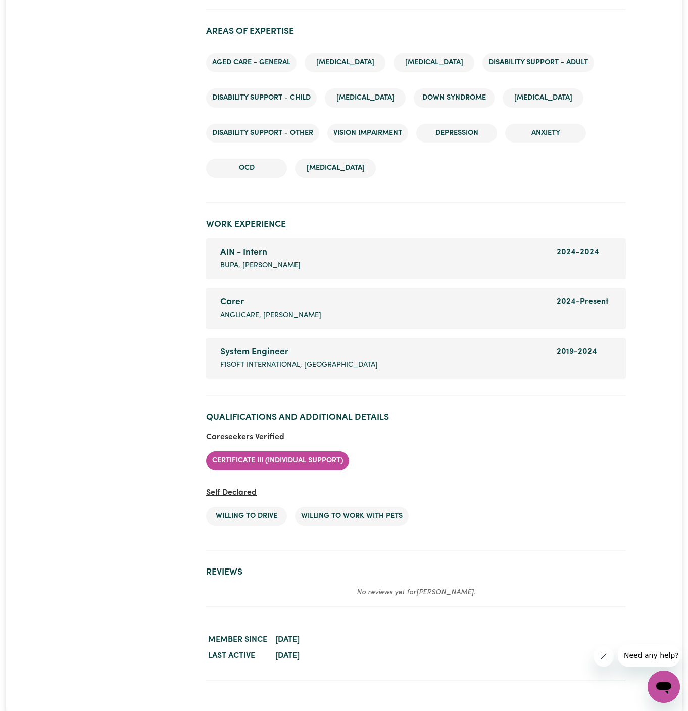
scroll to position [1579, 0]
